Goal: Task Accomplishment & Management: Use online tool/utility

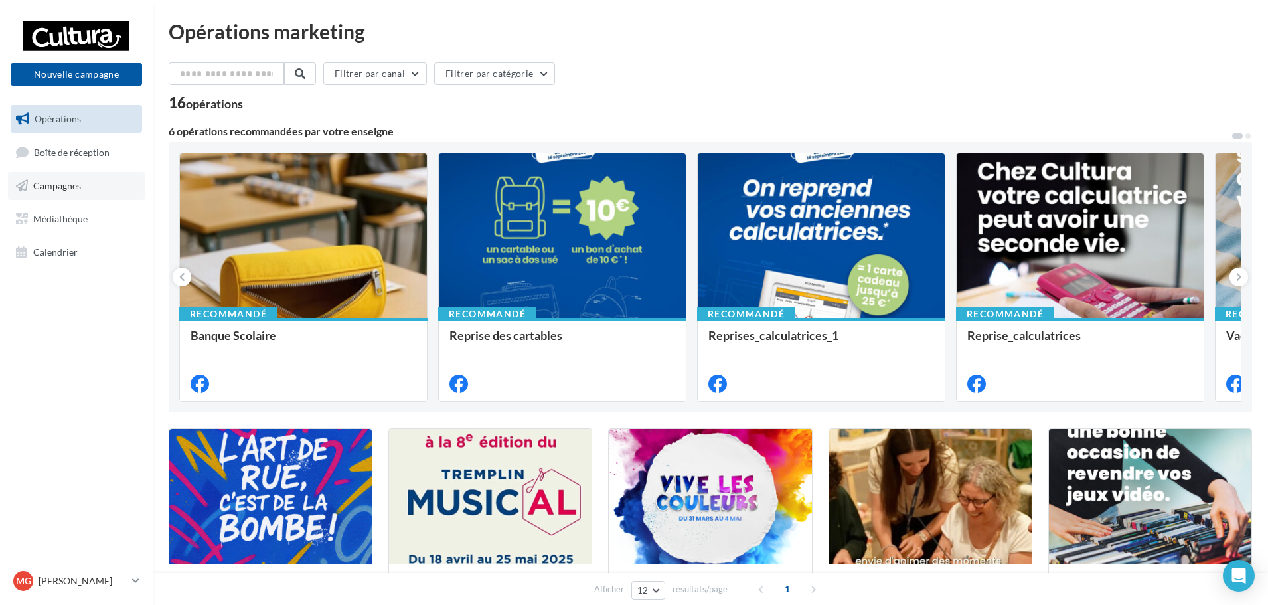
click at [63, 194] on link "Campagnes" at bounding box center [76, 186] width 137 height 28
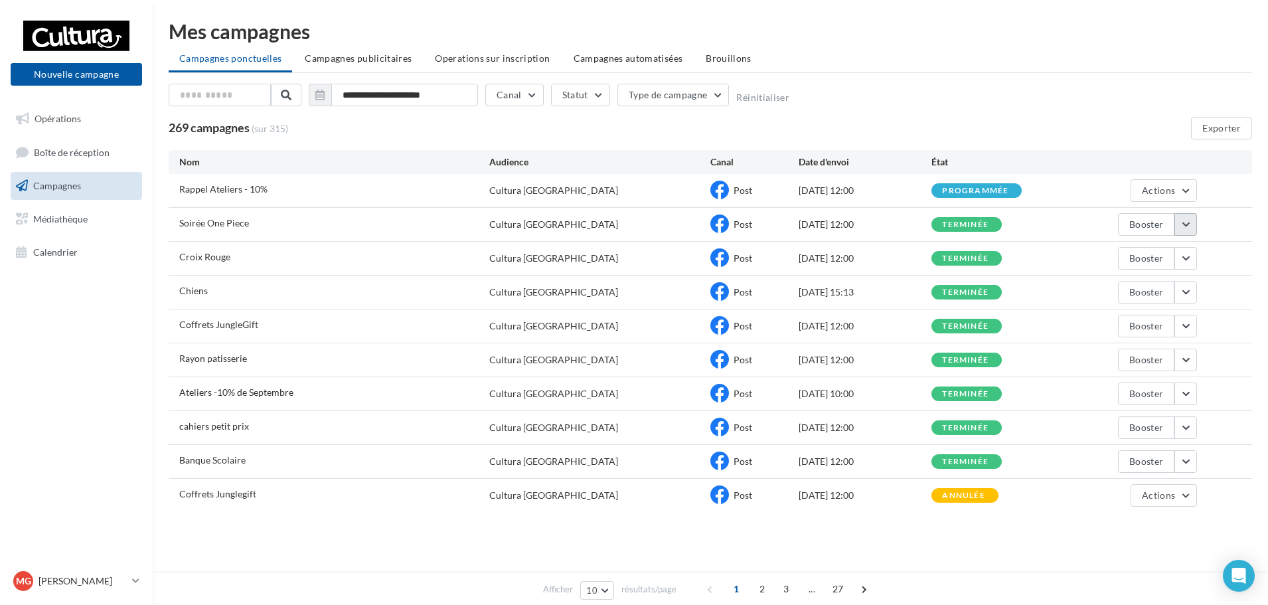
click at [1188, 223] on button "button" at bounding box center [1185, 224] width 23 height 23
click at [1171, 247] on button "Voir les résultats" at bounding box center [1130, 255] width 133 height 35
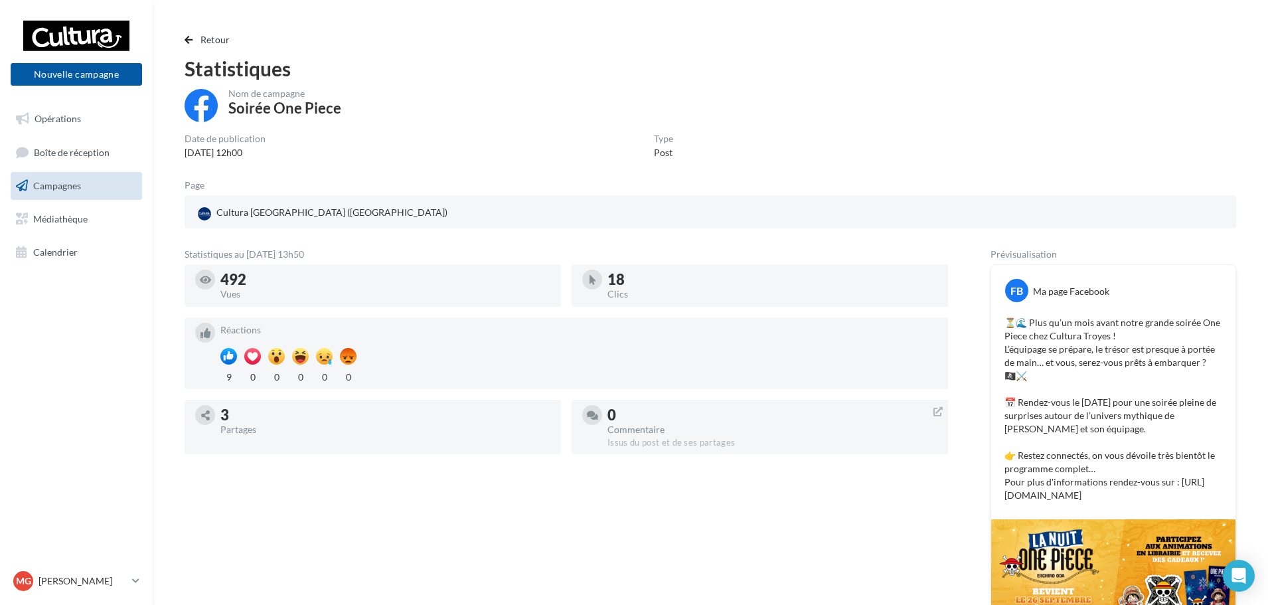
click at [108, 183] on link "Campagnes" at bounding box center [76, 186] width 137 height 28
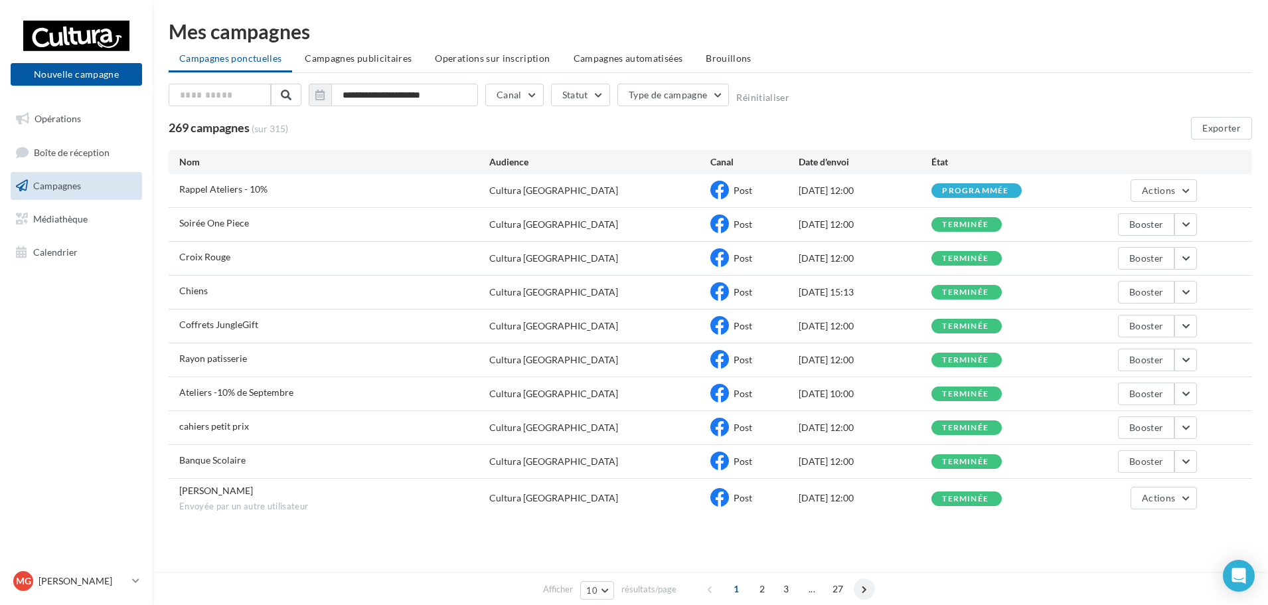
click at [861, 595] on span at bounding box center [864, 588] width 21 height 21
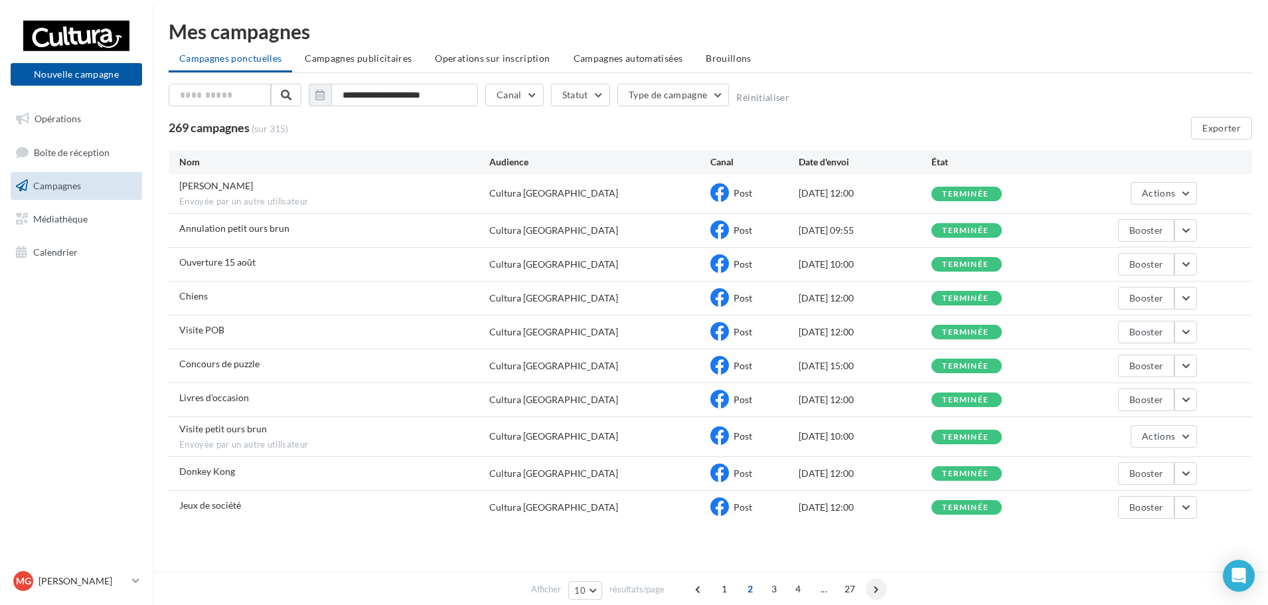
click at [869, 593] on span at bounding box center [876, 588] width 21 height 21
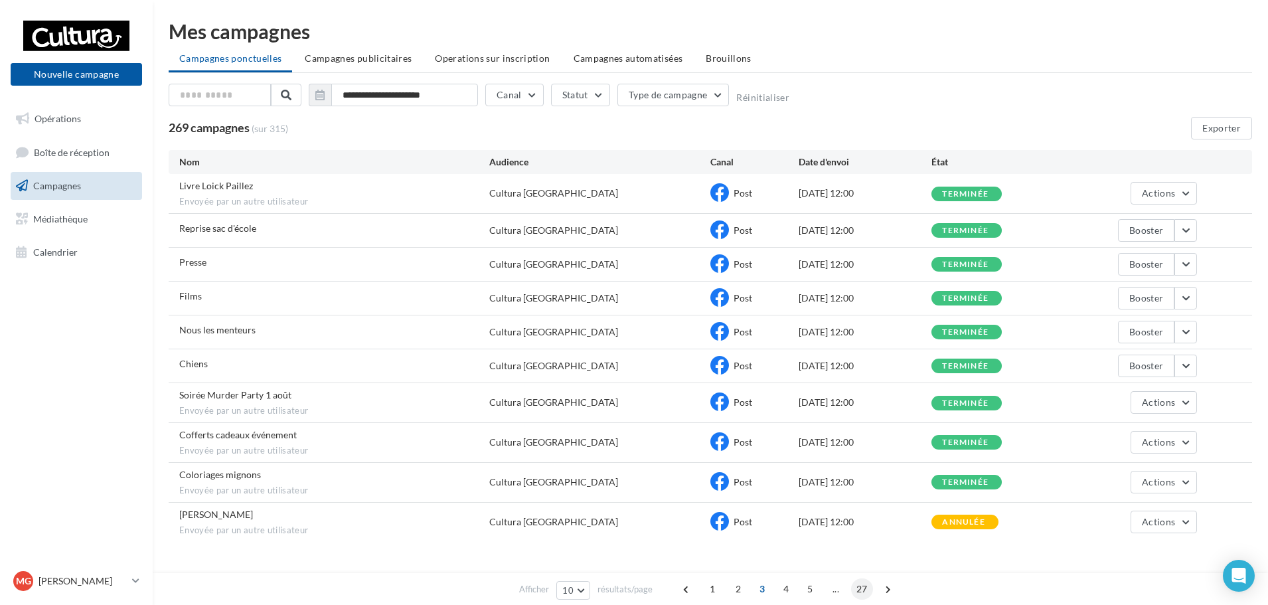
click at [868, 592] on span "27" at bounding box center [862, 588] width 22 height 21
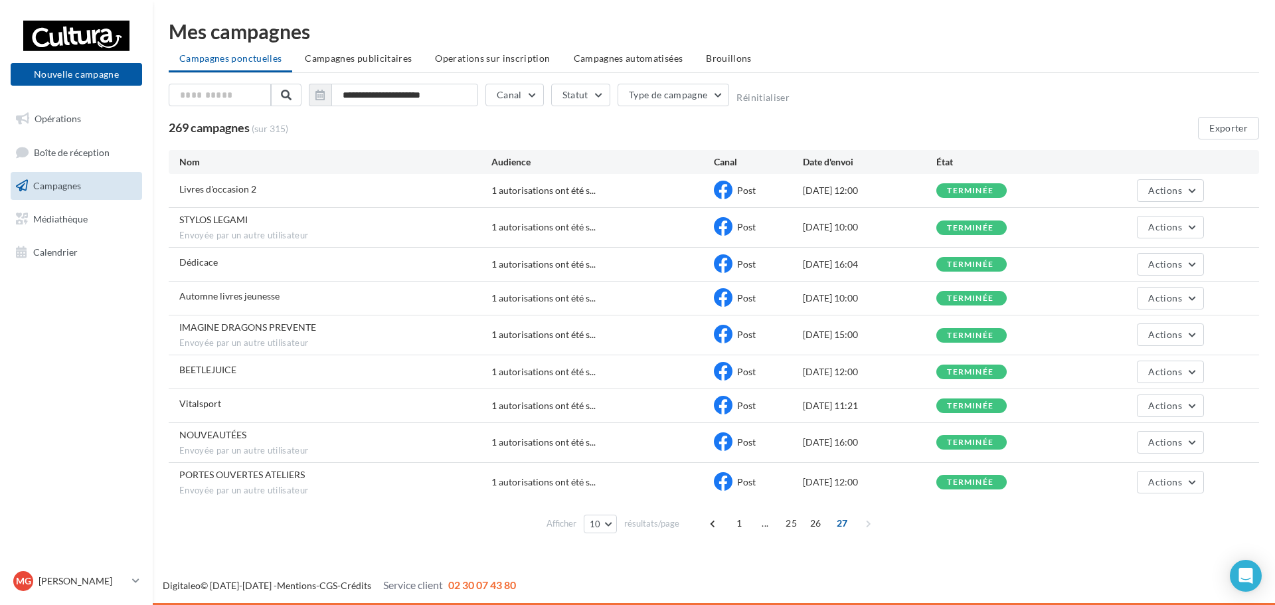
click at [868, 592] on div "Digitaleo © 2015-2025 - Mentions - CGS - Crédits Service client 02 30 07 43 80" at bounding box center [714, 585] width 1122 height 15
click at [865, 528] on div "1 ... 25 26 27" at bounding box center [791, 523] width 179 height 21
click at [719, 528] on span at bounding box center [712, 523] width 21 height 21
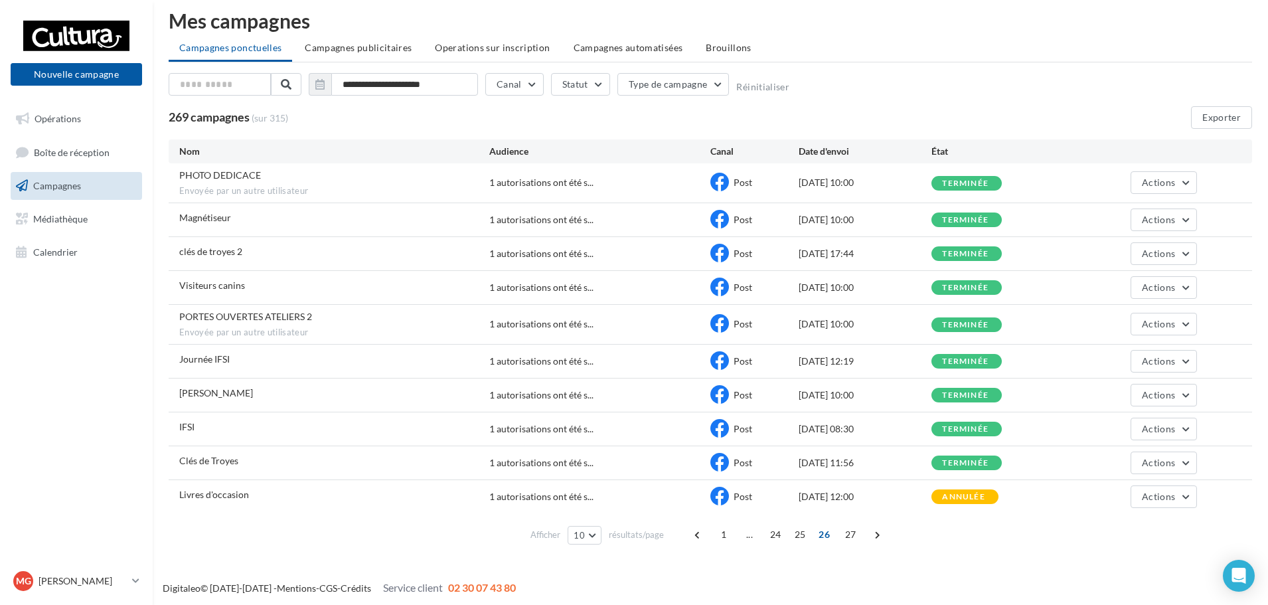
scroll to position [13, 0]
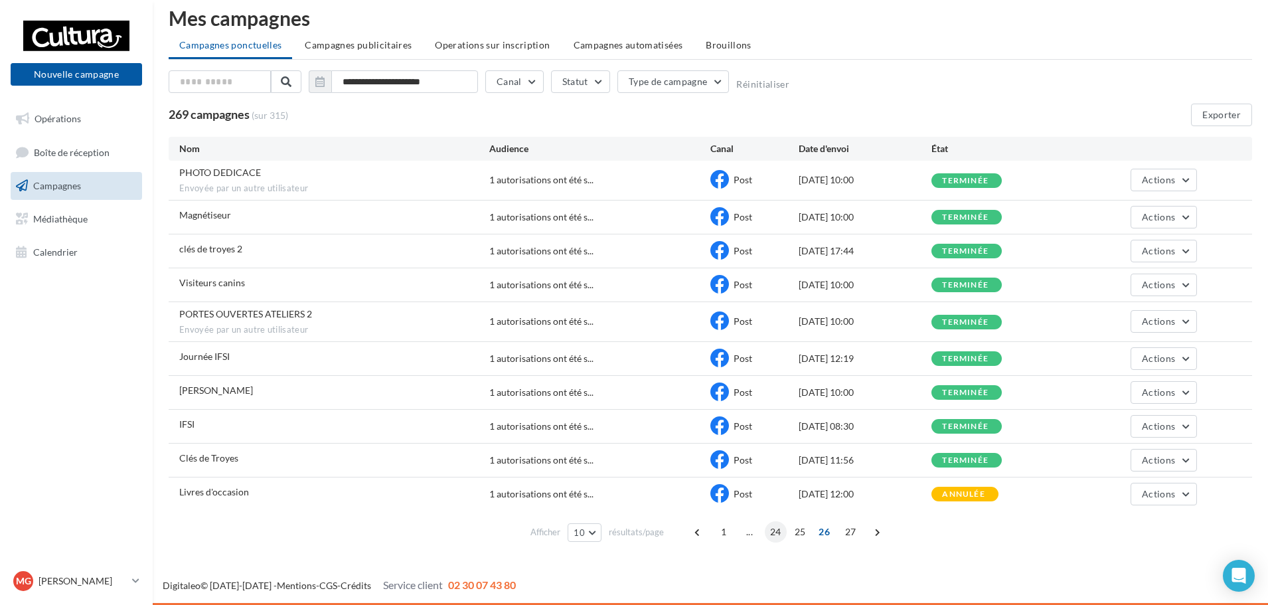
click at [773, 536] on span "24" at bounding box center [776, 531] width 22 height 21
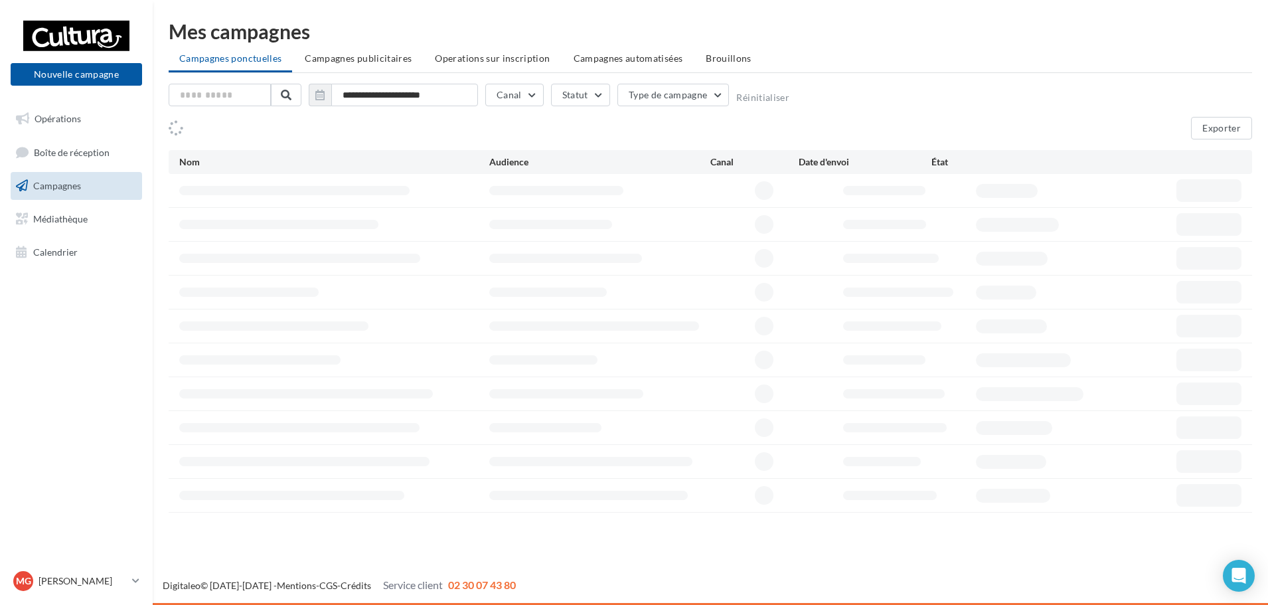
scroll to position [0, 0]
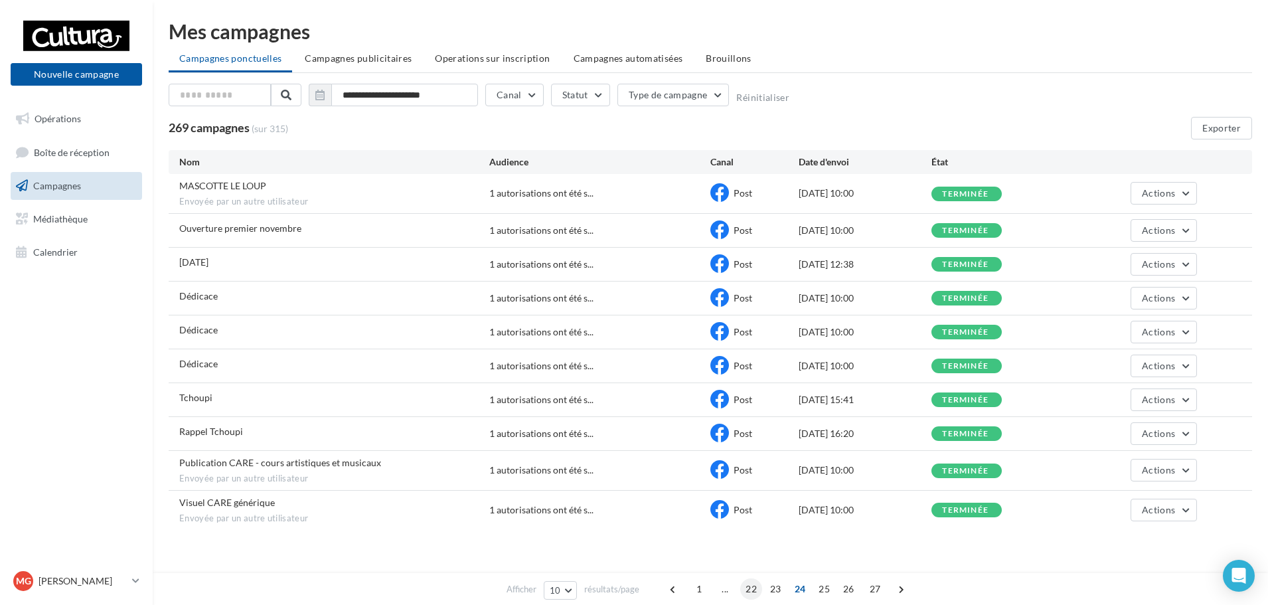
click at [749, 590] on span "22" at bounding box center [751, 588] width 22 height 21
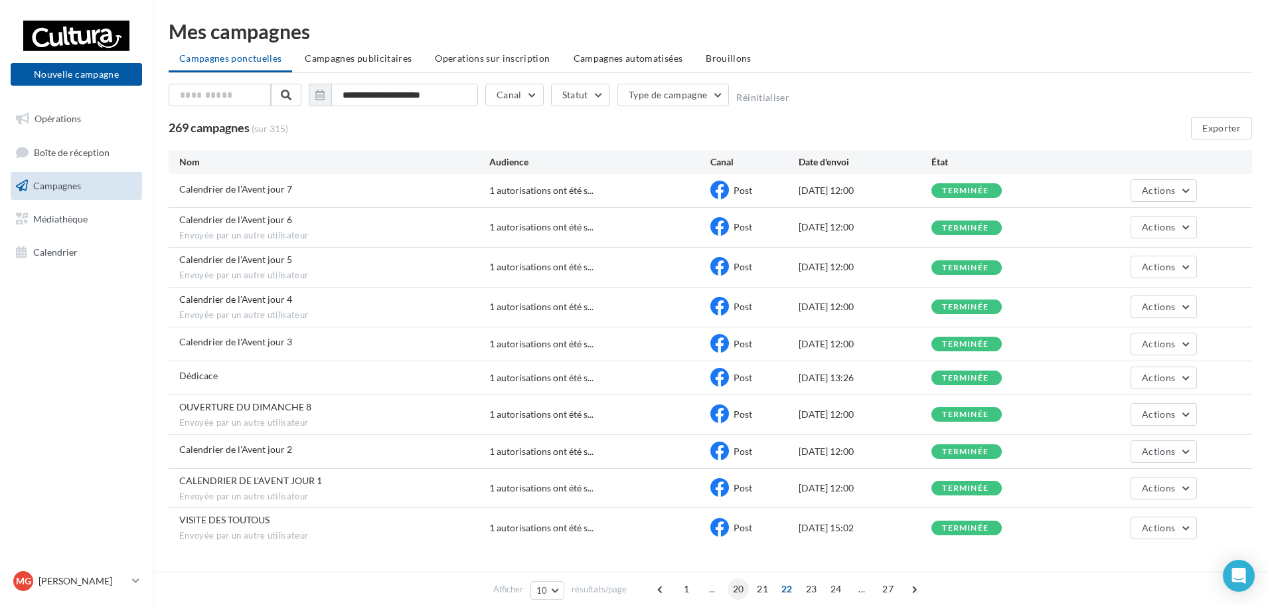
click at [740, 586] on span "20" at bounding box center [739, 588] width 22 height 21
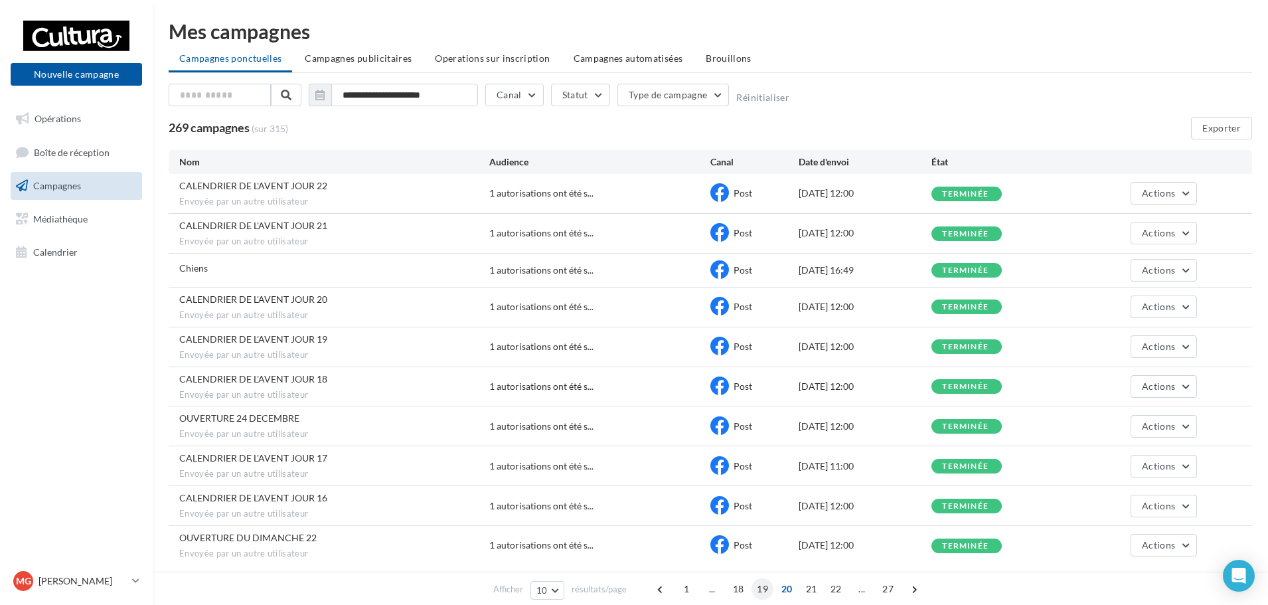
click at [759, 587] on span "19" at bounding box center [763, 588] width 22 height 21
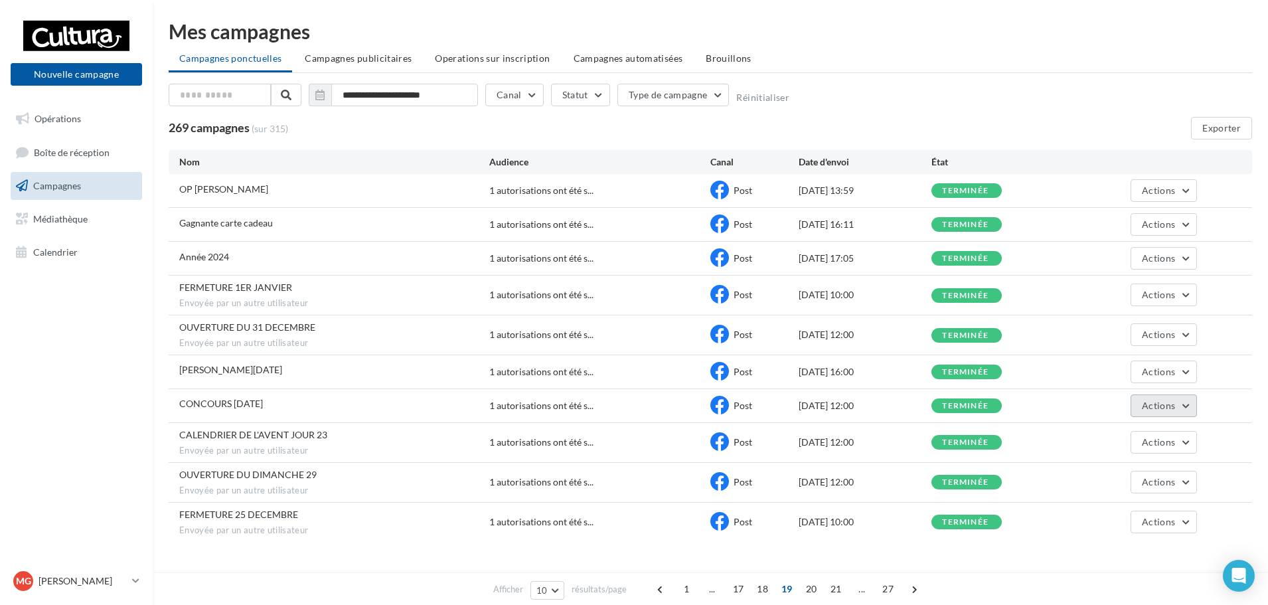
click at [1184, 404] on button "Actions" at bounding box center [1164, 405] width 66 height 23
click at [1150, 430] on button "Voir les résultats" at bounding box center [1130, 437] width 133 height 35
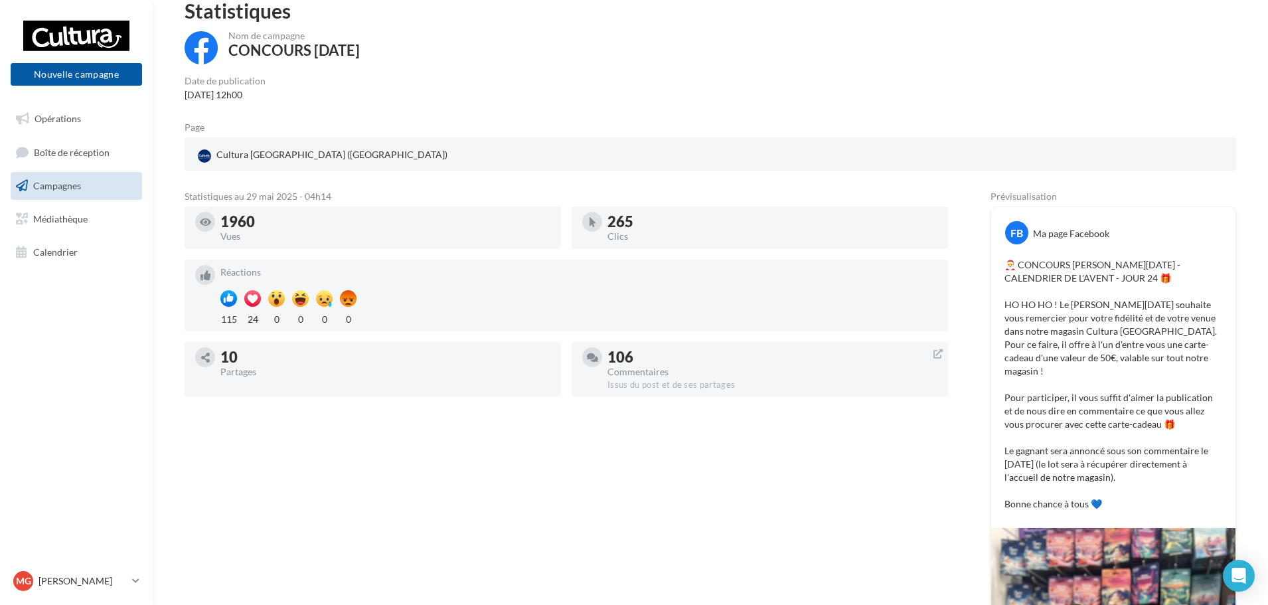
scroll to position [133, 0]
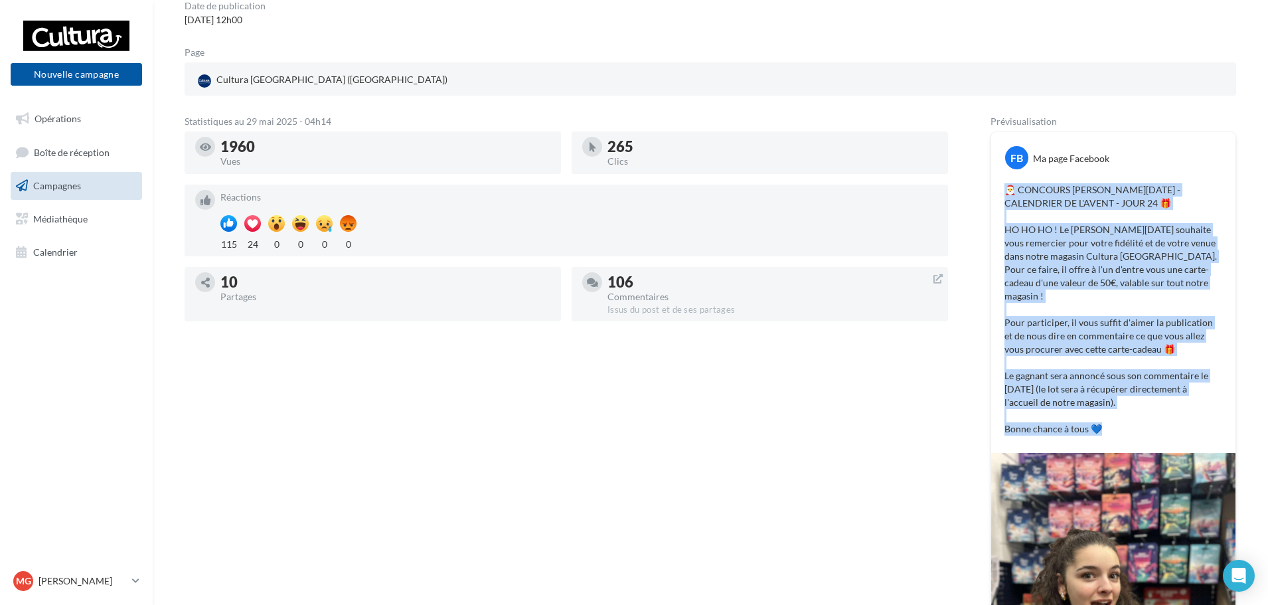
drag, startPoint x: 1117, startPoint y: 420, endPoint x: 1004, endPoint y: 195, distance: 252.7
click at [1004, 195] on div "🎅 CONCOURS DE NOËL - CALENDRIER DE L'AVENT - JOUR 24 🎁 HO HO HO ! Le Père Noël …" at bounding box center [1114, 309] width 238 height 259
copy p "🎅 CONCOURS DE NOËL - CALENDRIER DE L'AVENT - JOUR 24 🎁 HO HO HO ! Le Père Noël …"
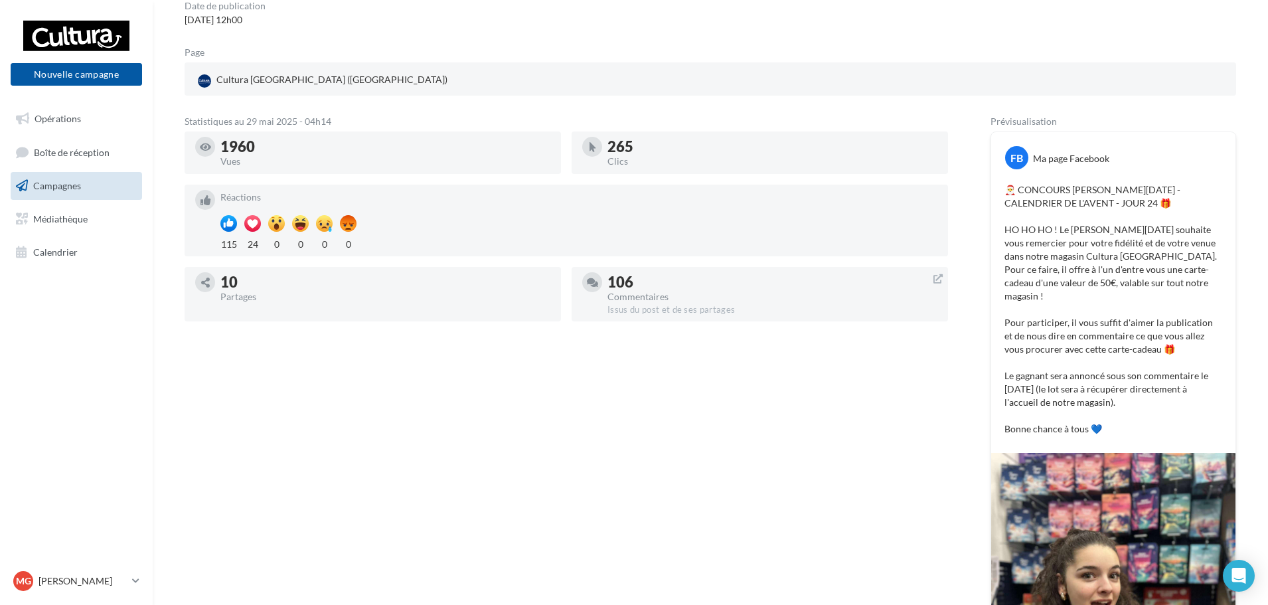
click at [635, 481] on div "Statistiques au 29 mai 2025 - 04h14 1960 Vues 265 Clics Réactions 115 24 0 0 0 …" at bounding box center [566, 457] width 763 height 680
click at [14, 118] on link "Opérations" at bounding box center [76, 119] width 137 height 28
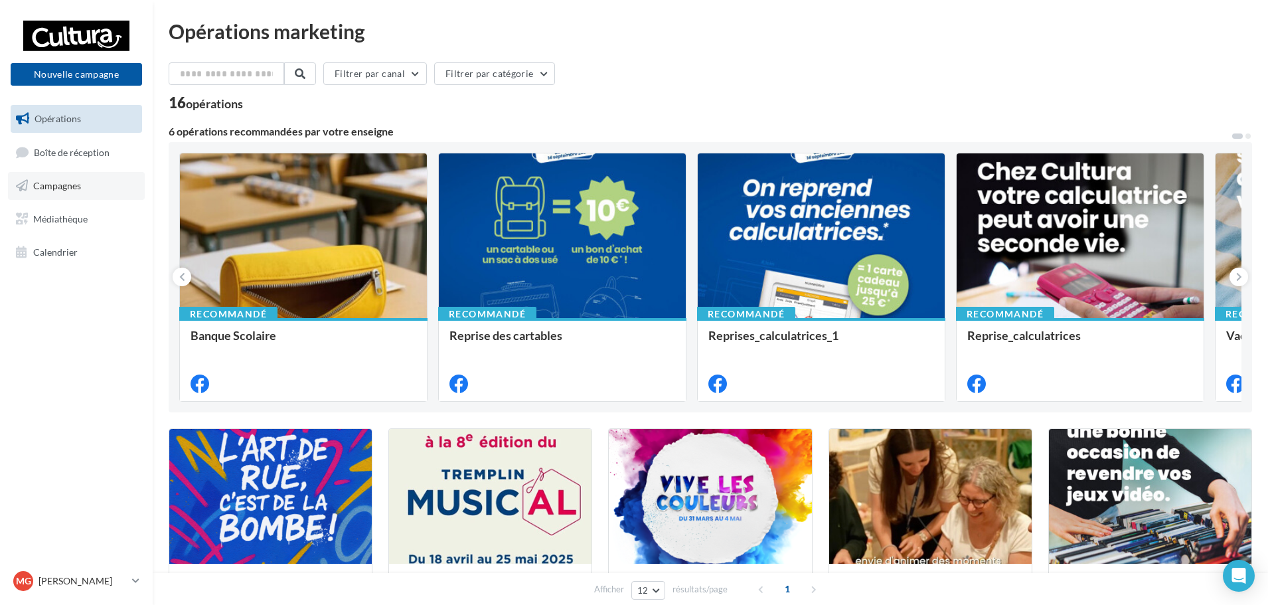
click at [66, 175] on link "Campagnes" at bounding box center [76, 186] width 137 height 28
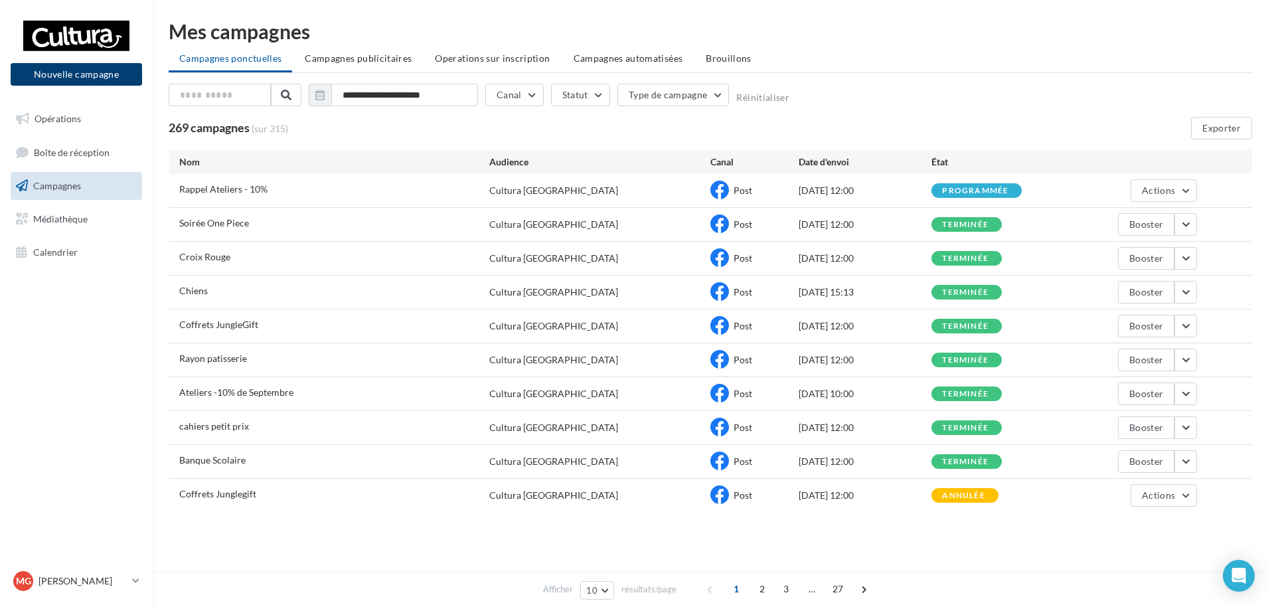
click at [106, 75] on button "Nouvelle campagne" at bounding box center [76, 74] width 131 height 23
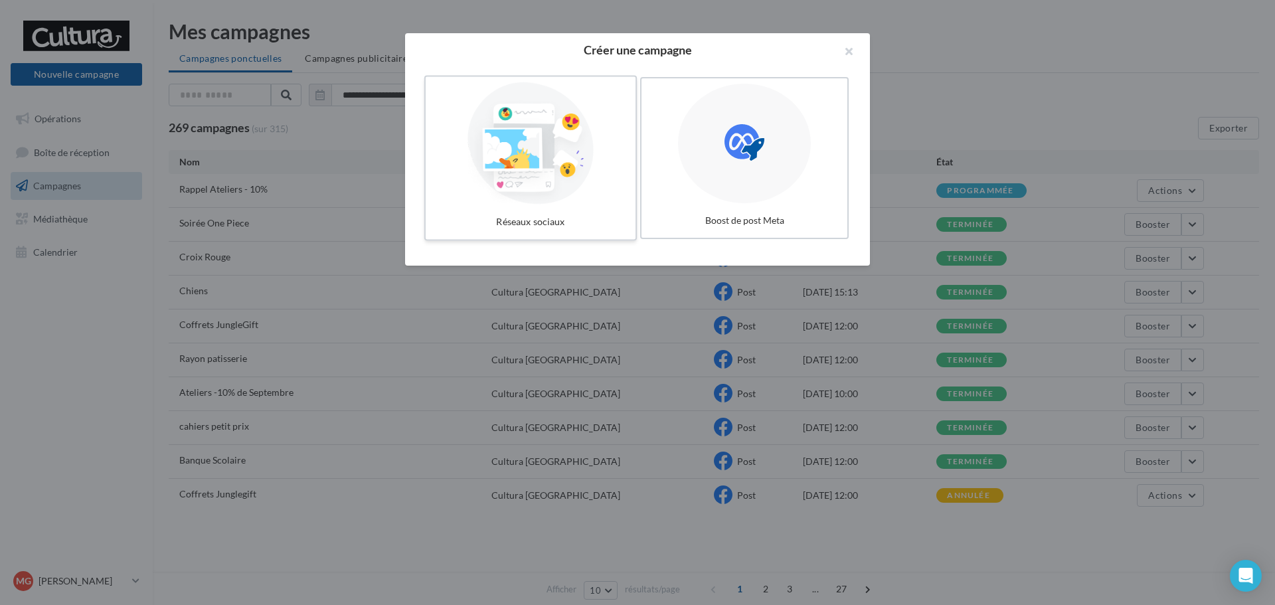
click at [469, 158] on div at bounding box center [530, 143] width 199 height 122
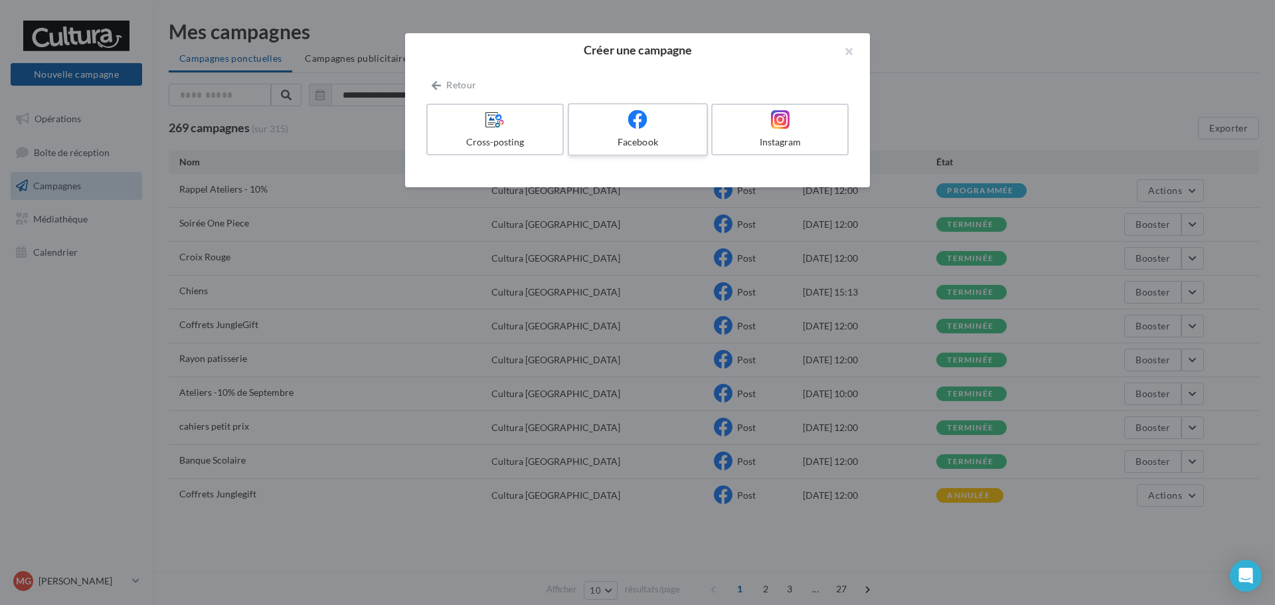
click at [623, 142] on div "Facebook" at bounding box center [637, 141] width 126 height 13
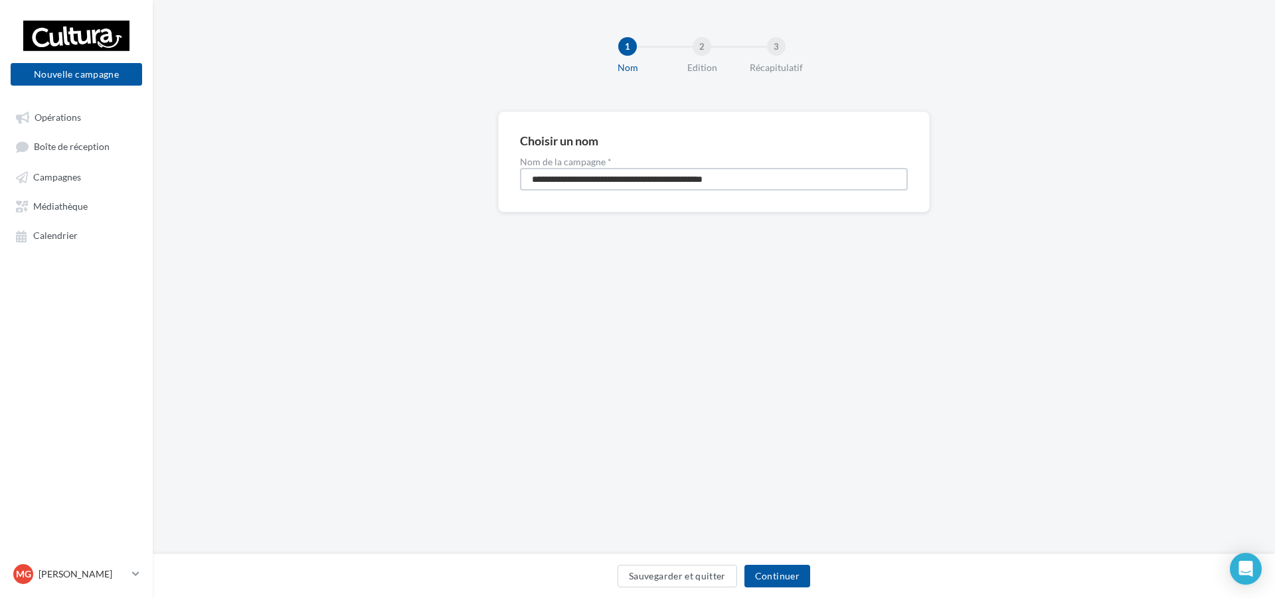
drag, startPoint x: 793, startPoint y: 178, endPoint x: 373, endPoint y: 152, distance: 420.4
click at [369, 148] on div "**********" at bounding box center [714, 183] width 1122 height 143
type input "*"
type input "**********"
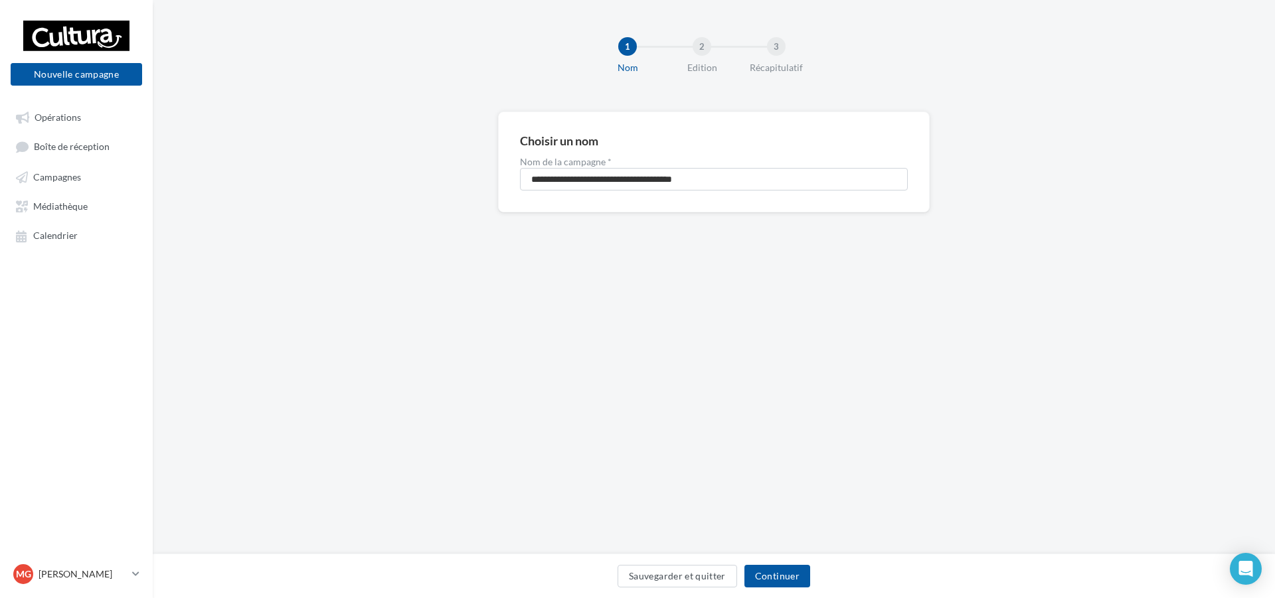
click at [679, 323] on div "**********" at bounding box center [714, 277] width 1122 height 554
click at [775, 566] on button "Continuer" at bounding box center [777, 576] width 66 height 23
